Goal: Task Accomplishment & Management: Manage account settings

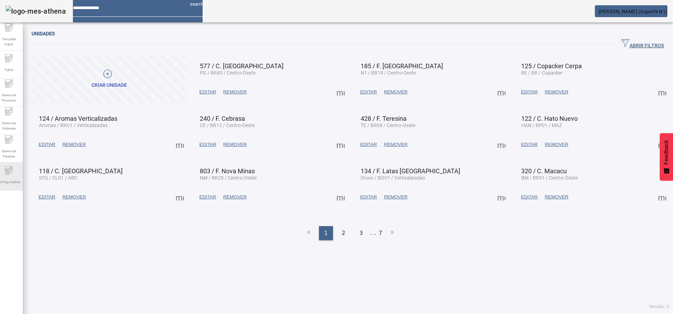
click at [13, 172] on icon at bounding box center [9, 170] width 8 height 8
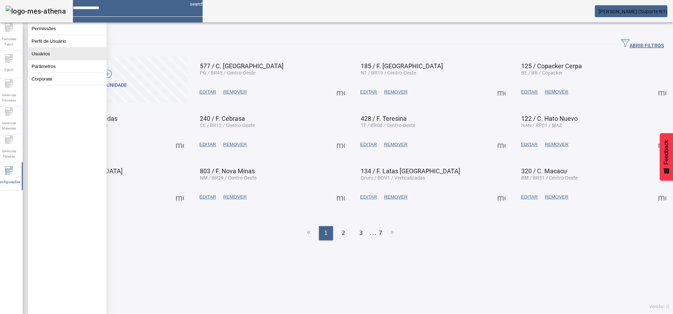
click at [70, 60] on button "Usuários" at bounding box center [67, 54] width 79 height 12
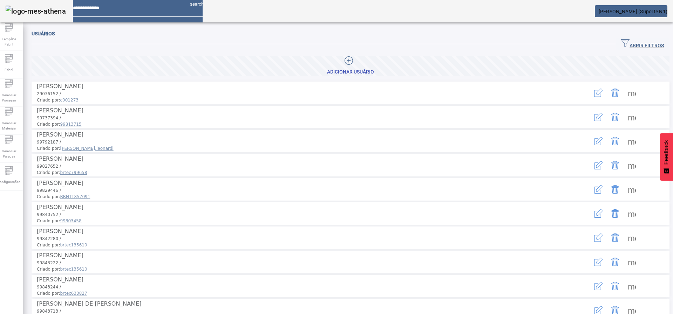
click at [633, 35] on div "Usuários" at bounding box center [351, 33] width 638 height 8
click at [627, 38] on span "button" at bounding box center [642, 44] width 54 height 17
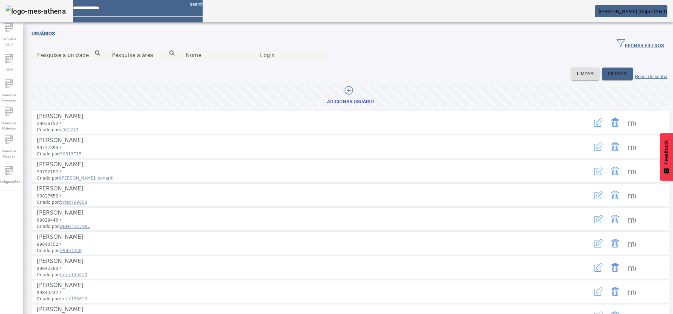
click at [247, 59] on input "Nome" at bounding box center [217, 55] width 63 height 8
click at [323, 59] on input "Login" at bounding box center [291, 55] width 63 height 8
paste input "********"
type input "********"
click at [606, 82] on span at bounding box center [617, 74] width 30 height 17
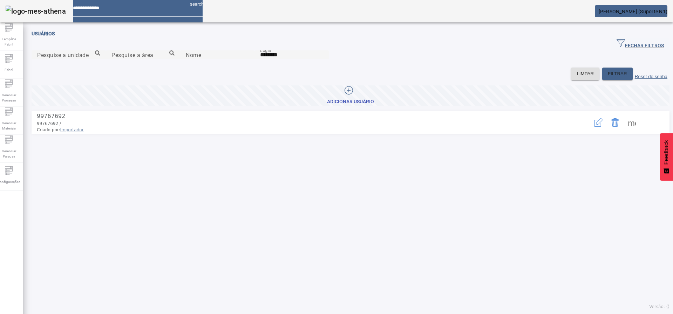
click at [594, 127] on icon "button" at bounding box center [598, 122] width 8 height 8
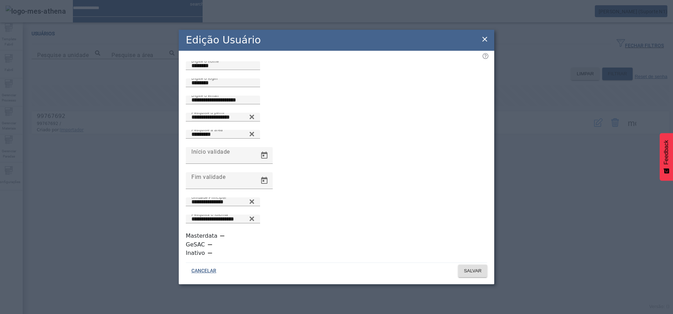
click at [481, 43] on icon at bounding box center [485, 39] width 8 height 8
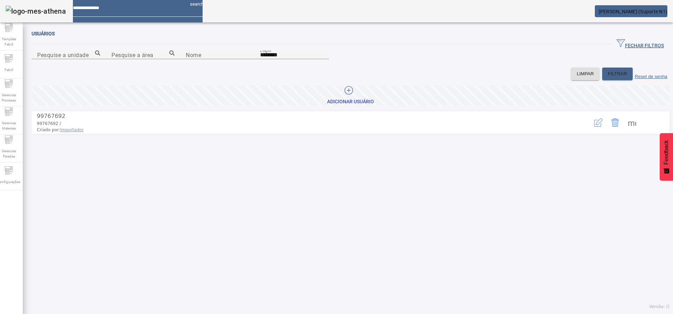
click at [590, 131] on button "button" at bounding box center [598, 122] width 17 height 17
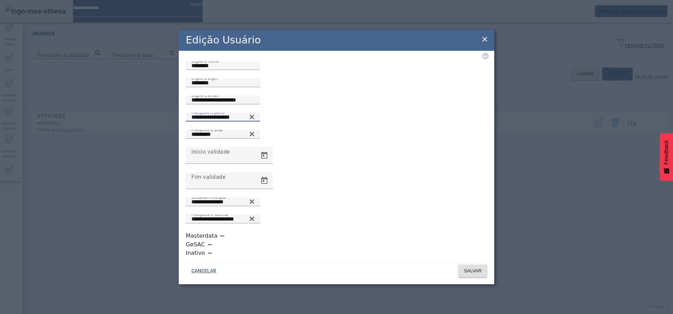
drag, startPoint x: 249, startPoint y: 167, endPoint x: 166, endPoint y: 162, distance: 83.2
click at [166, 162] on div "**********" at bounding box center [336, 157] width 673 height 314
click at [254, 122] on div "Pesquise o perfil ***" at bounding box center [222, 117] width 63 height 9
click at [254, 122] on input "***" at bounding box center [222, 117] width 63 height 8
click at [254, 118] on icon at bounding box center [251, 115] width 5 height 5
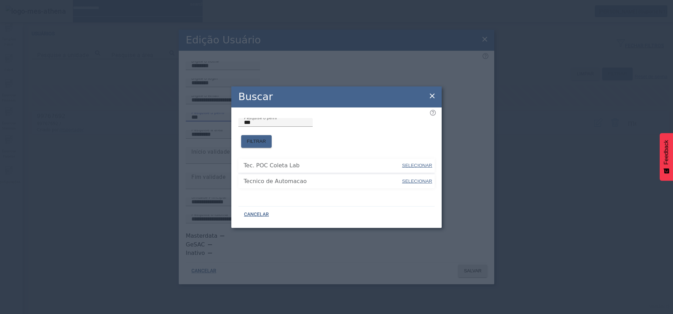
click at [410, 179] on span "SELECIONAR" at bounding box center [417, 181] width 30 height 5
type input "**********"
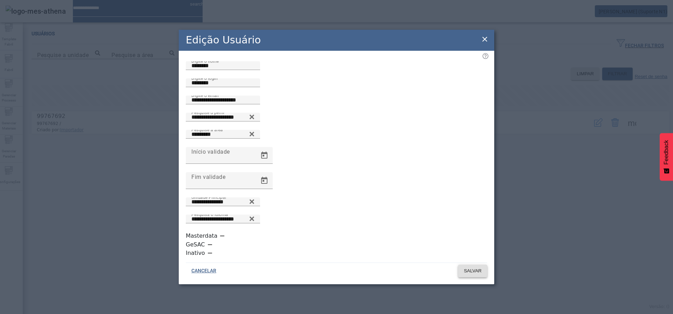
click at [472, 268] on span "SALVAR" at bounding box center [473, 271] width 18 height 7
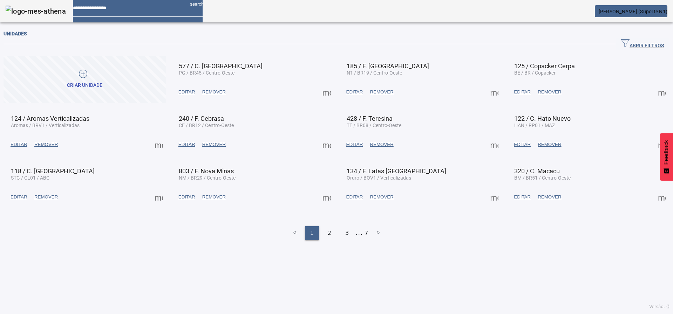
click at [651, 11] on span "[PERSON_NAME] (Suporte N1)" at bounding box center [633, 12] width 69 height 6
click at [455, 314] on div at bounding box center [336, 314] width 673 height 0
click at [653, 47] on span "button" at bounding box center [642, 44] width 54 height 17
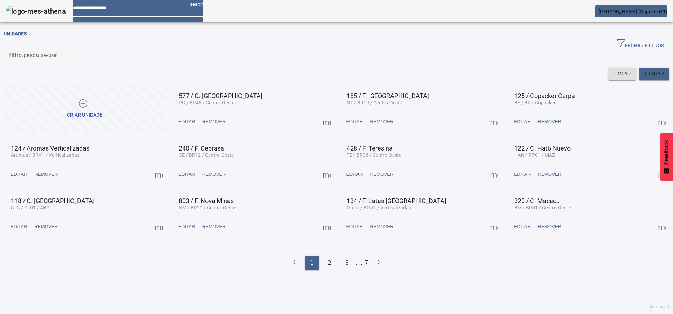
click at [652, 46] on span "button" at bounding box center [640, 44] width 59 height 17
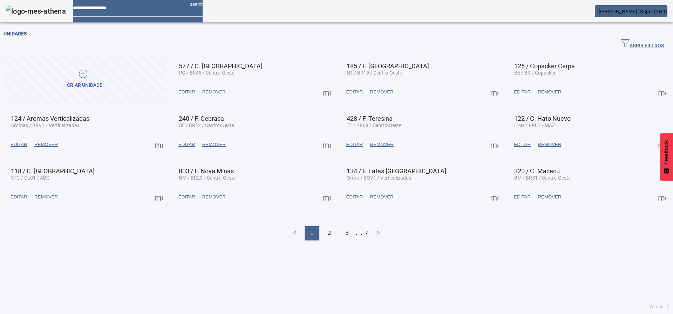
click at [45, 6] on img at bounding box center [36, 11] width 60 height 11
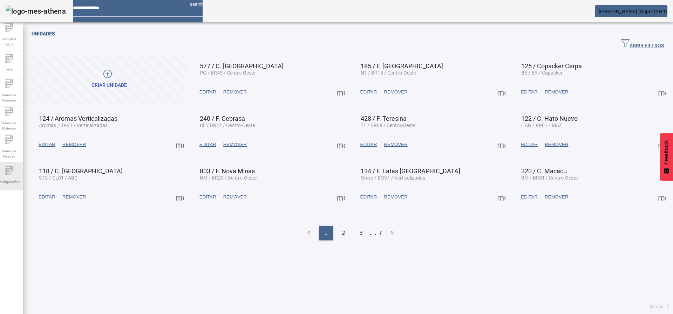
click at [9, 174] on icon at bounding box center [9, 170] width 8 height 8
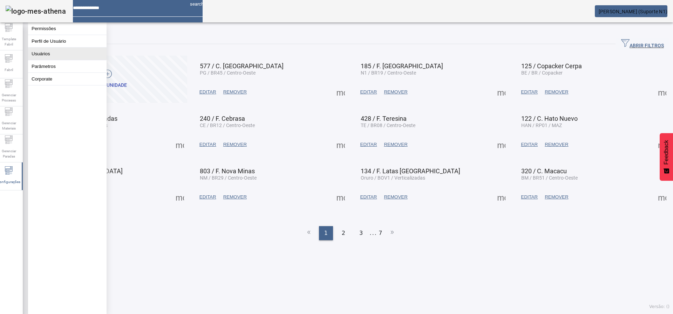
click at [58, 60] on button "Usuários" at bounding box center [67, 54] width 79 height 12
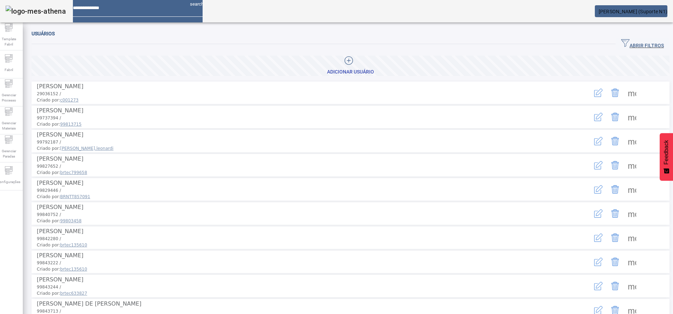
click at [644, 42] on span "ABRIR FILTROS" at bounding box center [642, 44] width 43 height 11
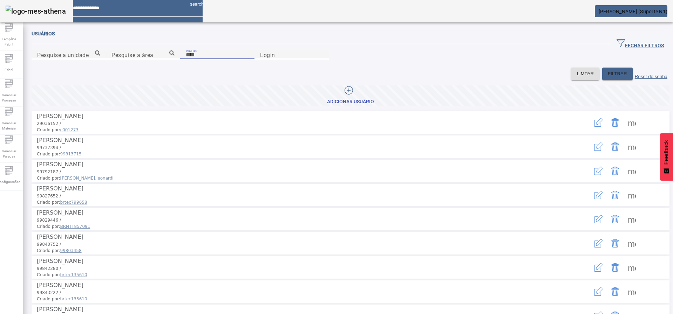
click at [249, 59] on input "Nome" at bounding box center [217, 55] width 63 height 8
paste input "**********"
type input "**********"
click at [608, 77] on span "FILTRAR" at bounding box center [617, 73] width 19 height 7
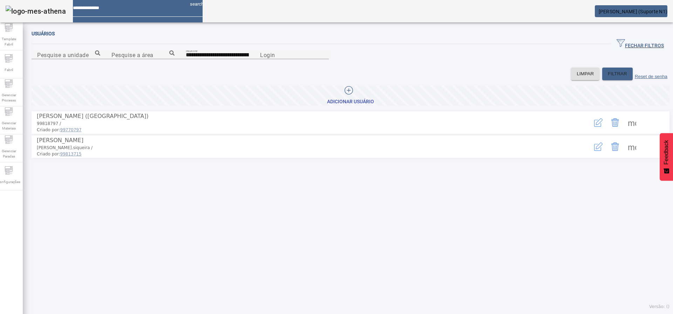
click at [594, 127] on icon "button" at bounding box center [597, 123] width 7 height 7
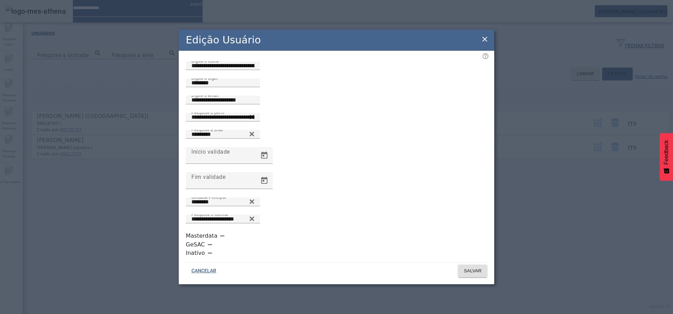
click at [482, 43] on icon at bounding box center [485, 39] width 8 height 8
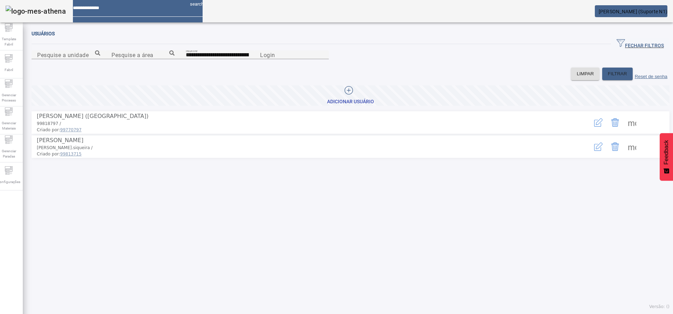
click at [594, 151] on icon "button" at bounding box center [598, 147] width 8 height 8
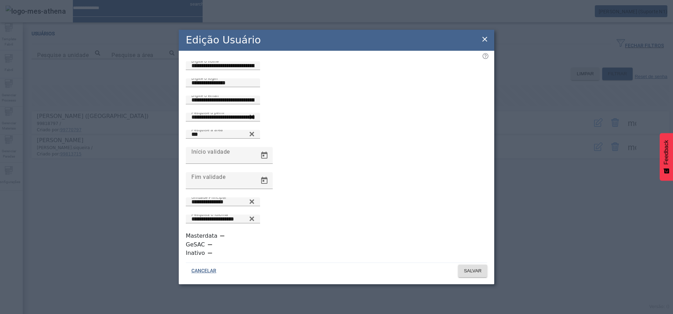
click at [488, 43] on icon at bounding box center [485, 39] width 8 height 8
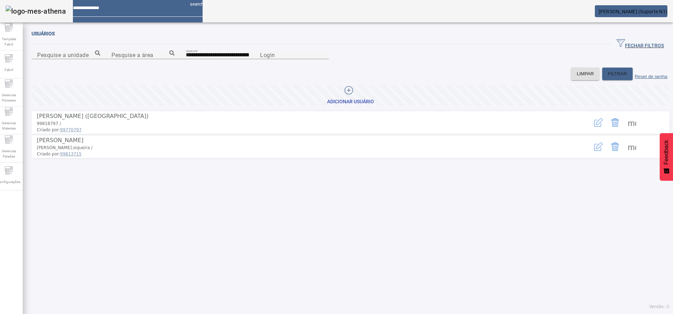
click at [594, 127] on icon "button" at bounding box center [598, 122] width 8 height 8
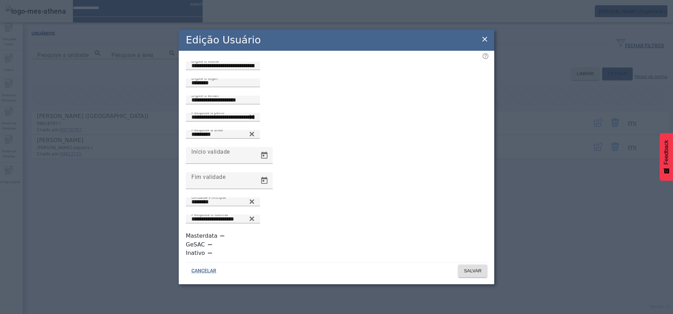
click at [484, 43] on icon at bounding box center [485, 39] width 8 height 8
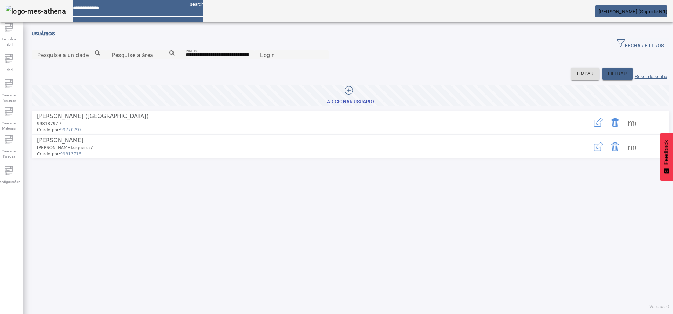
click at [594, 151] on icon "button" at bounding box center [598, 147] width 8 height 8
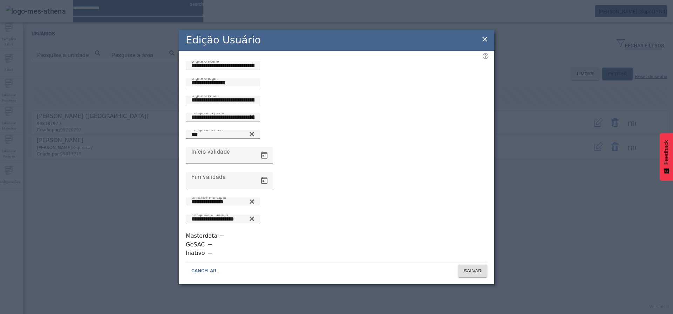
click at [486, 43] on icon at bounding box center [485, 39] width 8 height 8
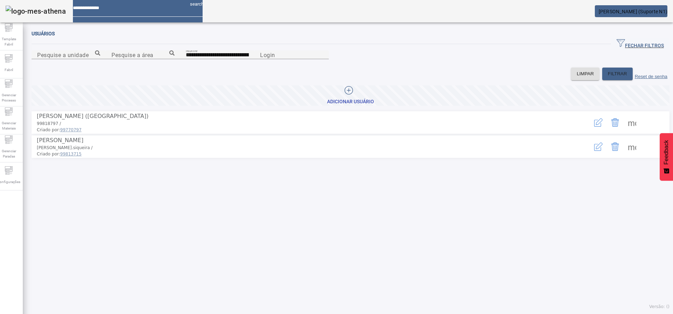
click at [596, 125] on icon "button" at bounding box center [599, 121] width 7 height 7
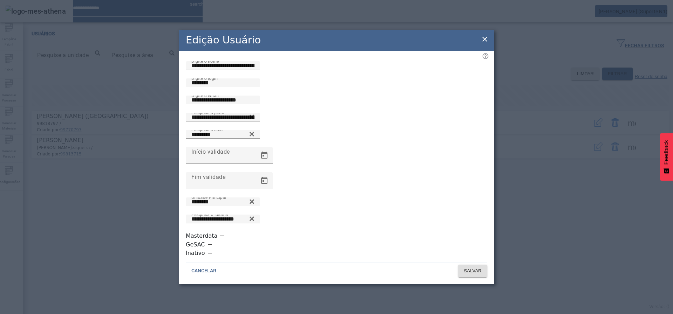
click at [485, 43] on icon at bounding box center [485, 39] width 8 height 8
